Goal: Find specific page/section: Find specific page/section

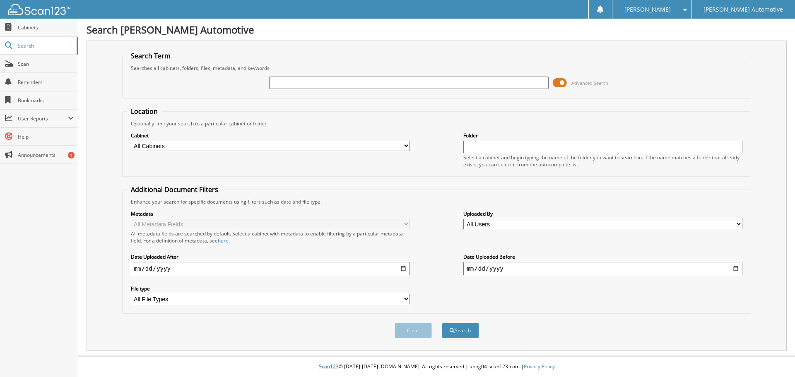
click at [312, 80] on input "text" at bounding box center [408, 83] width 279 height 12
type input "25815"
click at [442, 323] on button "Search" at bounding box center [460, 330] width 37 height 15
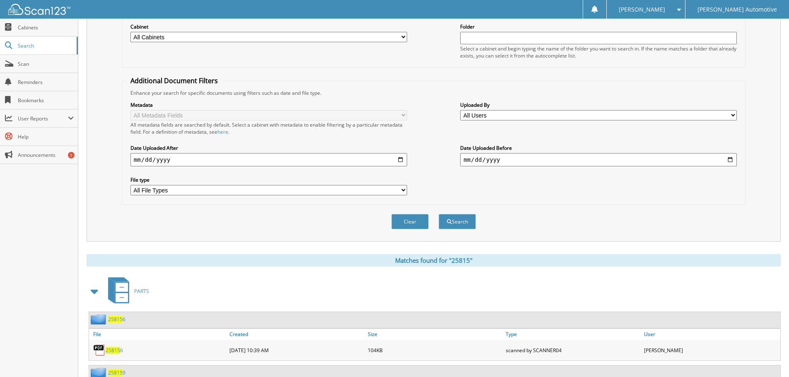
scroll to position [290, 0]
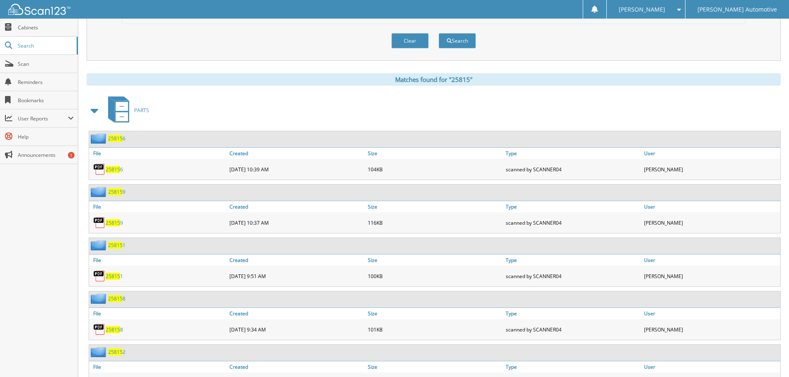
click at [94, 111] on span at bounding box center [95, 110] width 12 height 15
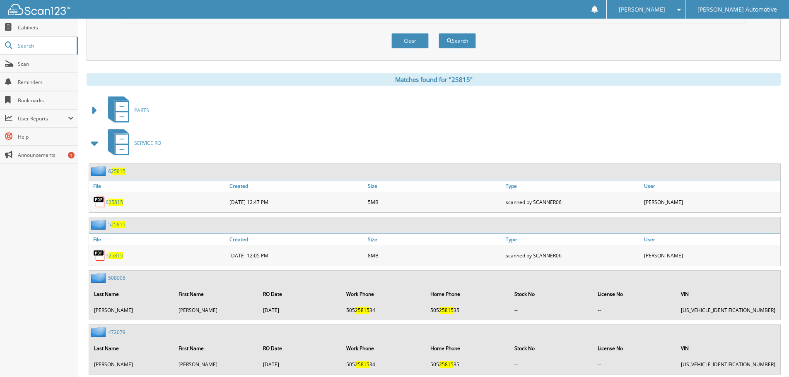
click at [93, 145] on span at bounding box center [95, 143] width 12 height 15
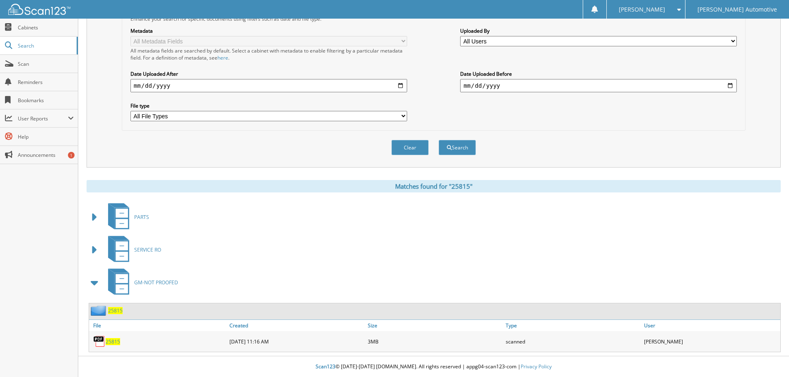
scroll to position [183, 0]
click at [113, 310] on span "25815" at bounding box center [115, 310] width 14 height 7
